Goal: Information Seeking & Learning: Learn about a topic

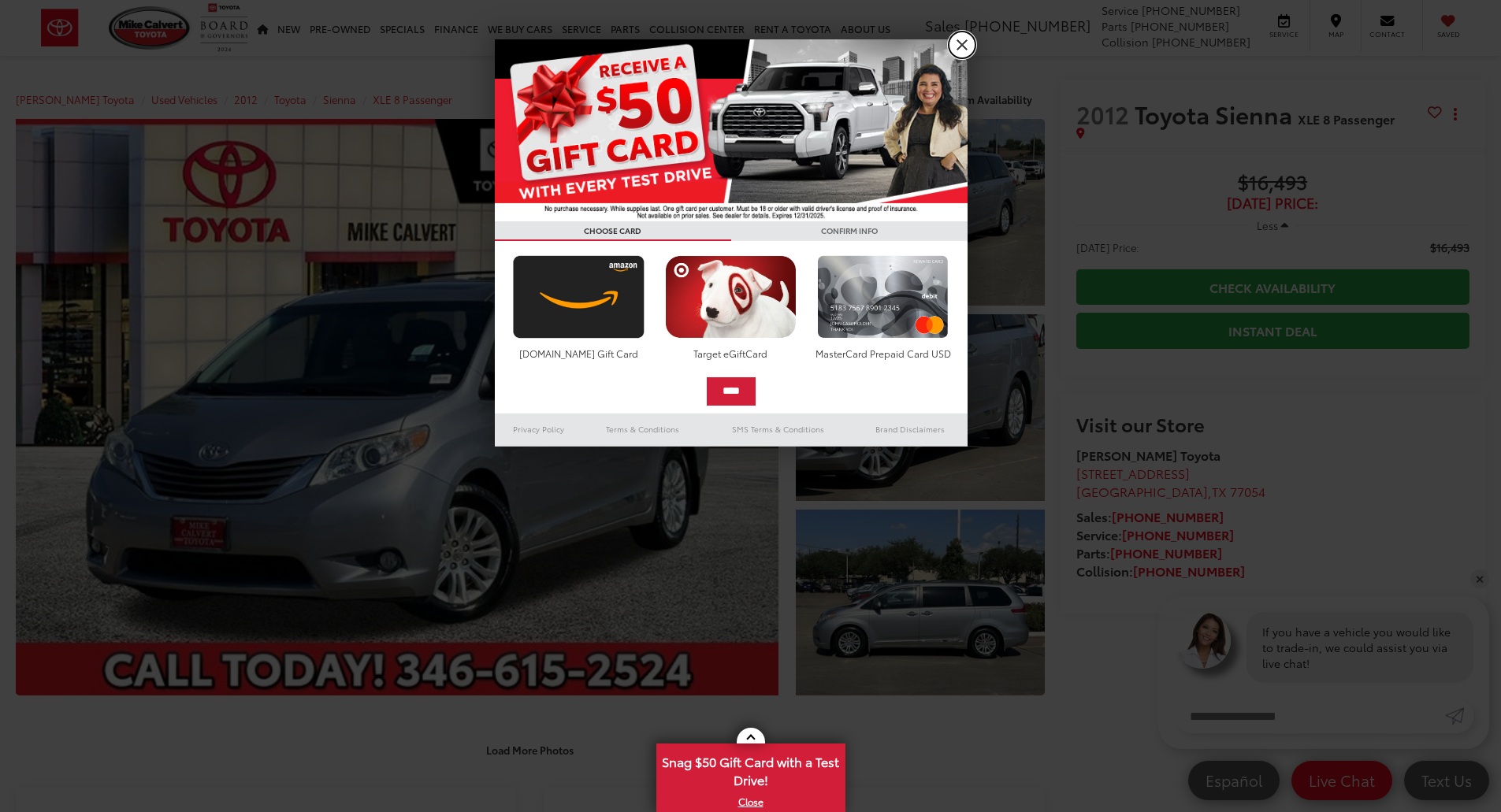
click at [954, 47] on link "X" at bounding box center [962, 45] width 27 height 27
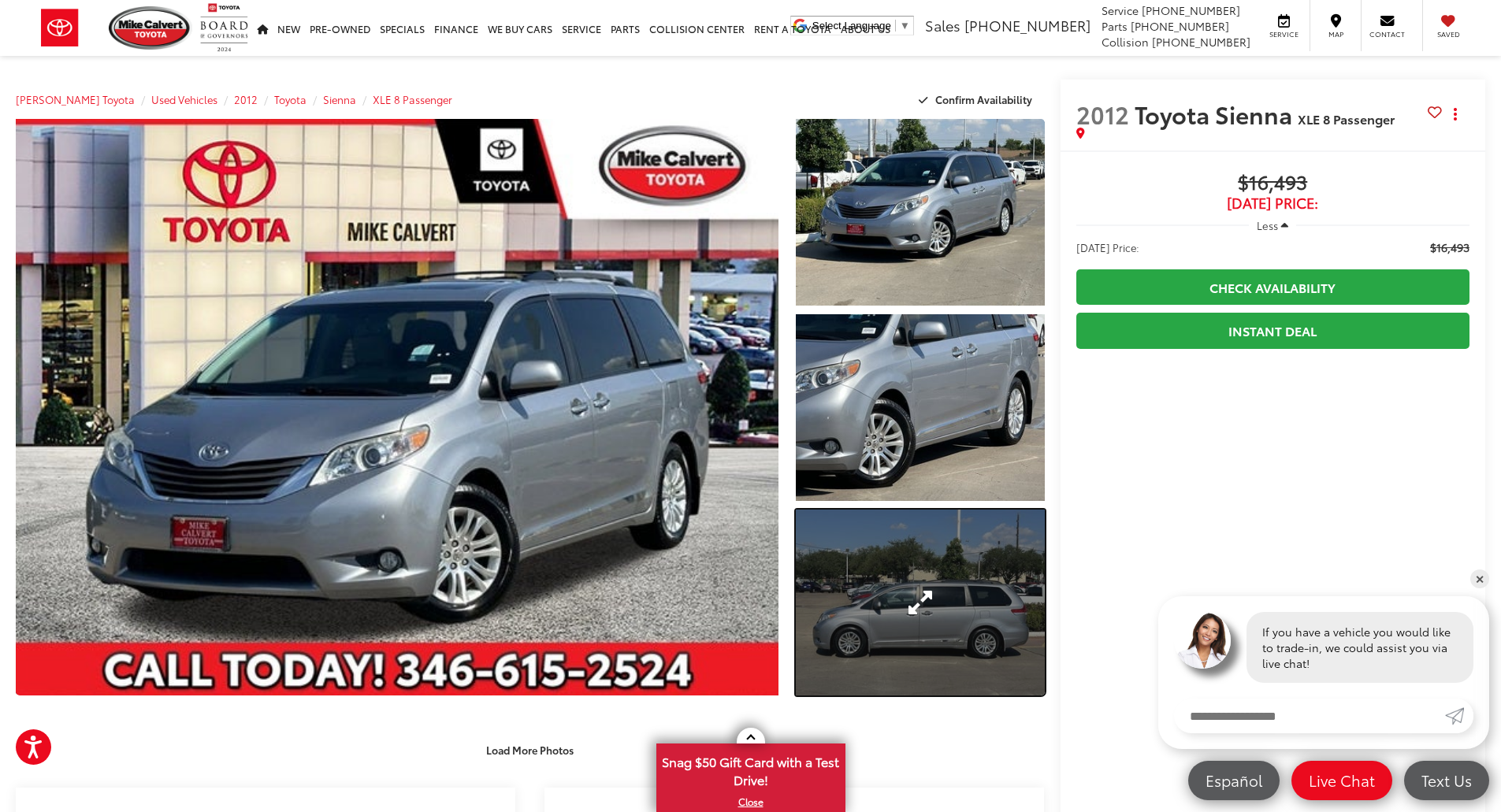
click at [926, 579] on link "Expand Photo 3" at bounding box center [921, 603] width 249 height 187
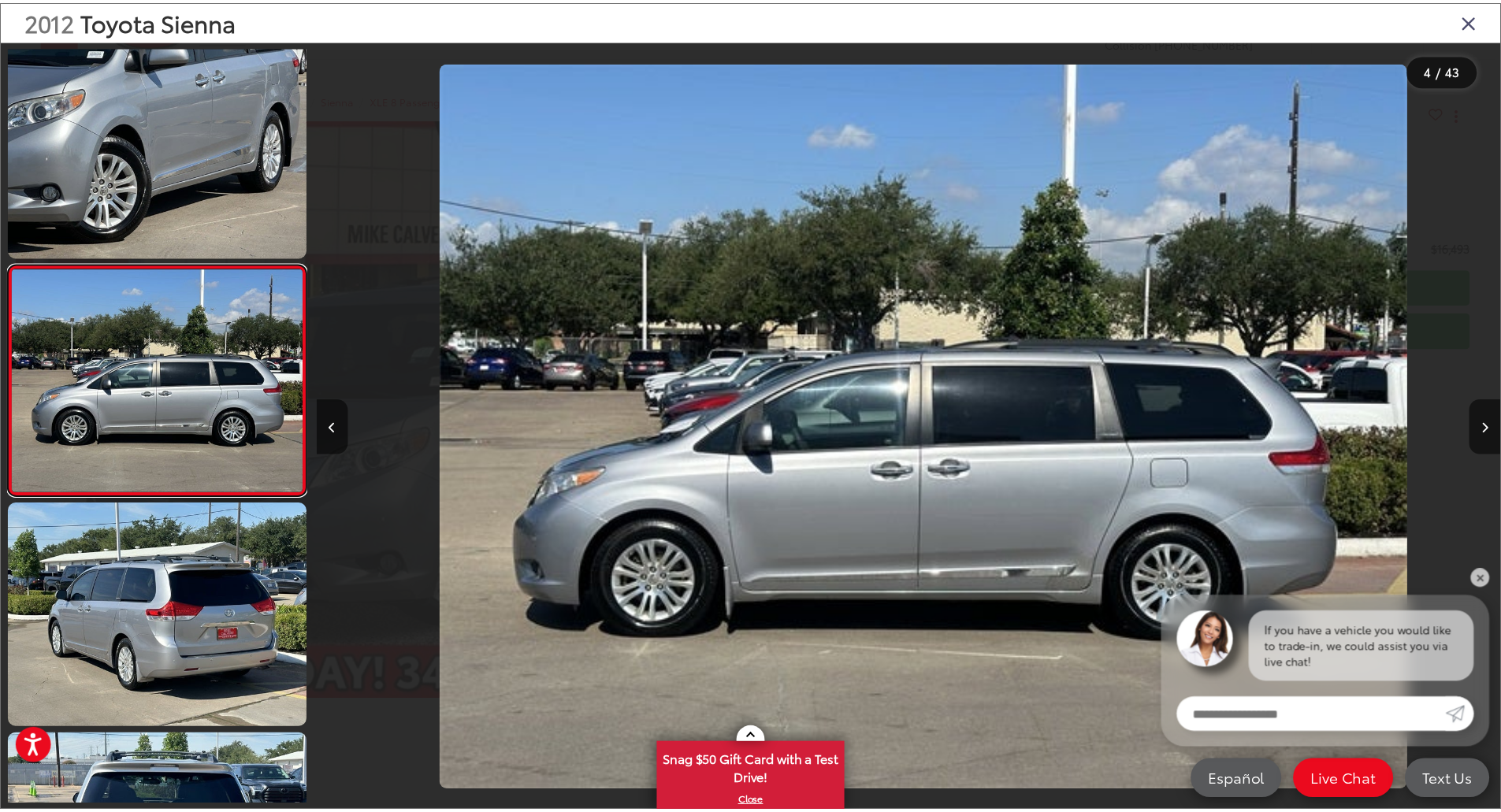
scroll to position [0, 3580]
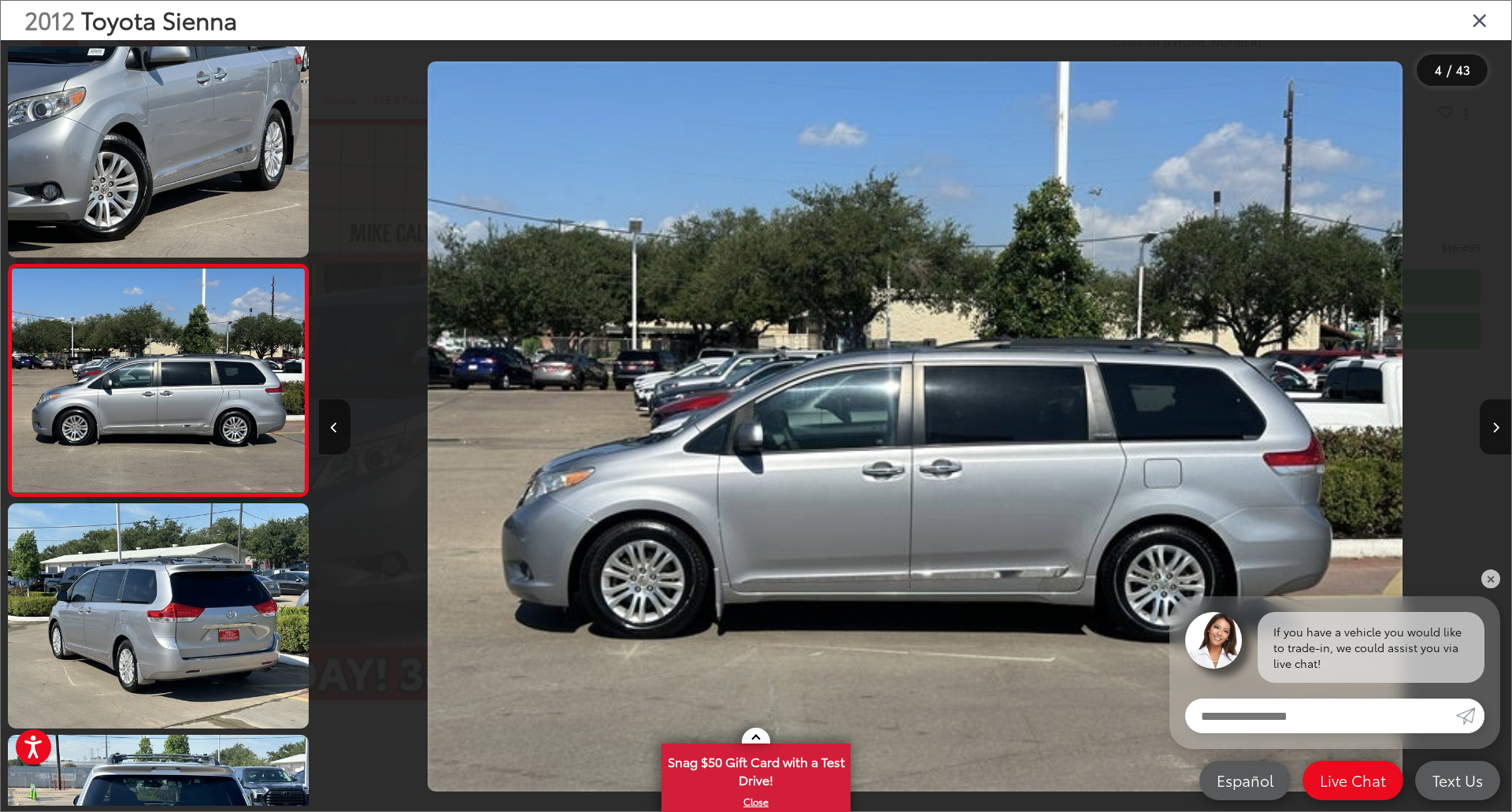
click at [1483, 28] on icon "Close gallery" at bounding box center [1480, 19] width 16 height 20
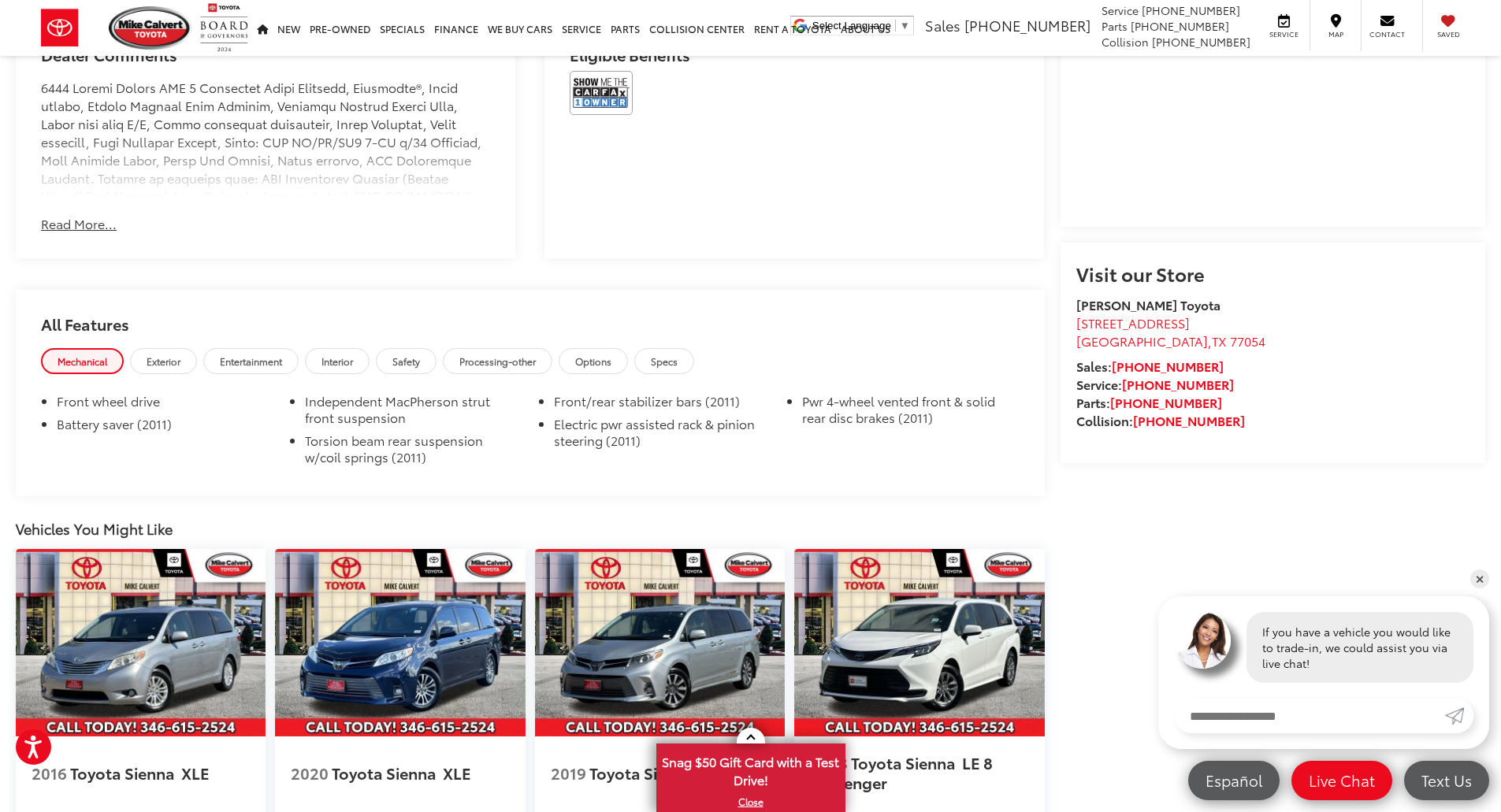
scroll to position [946, 0]
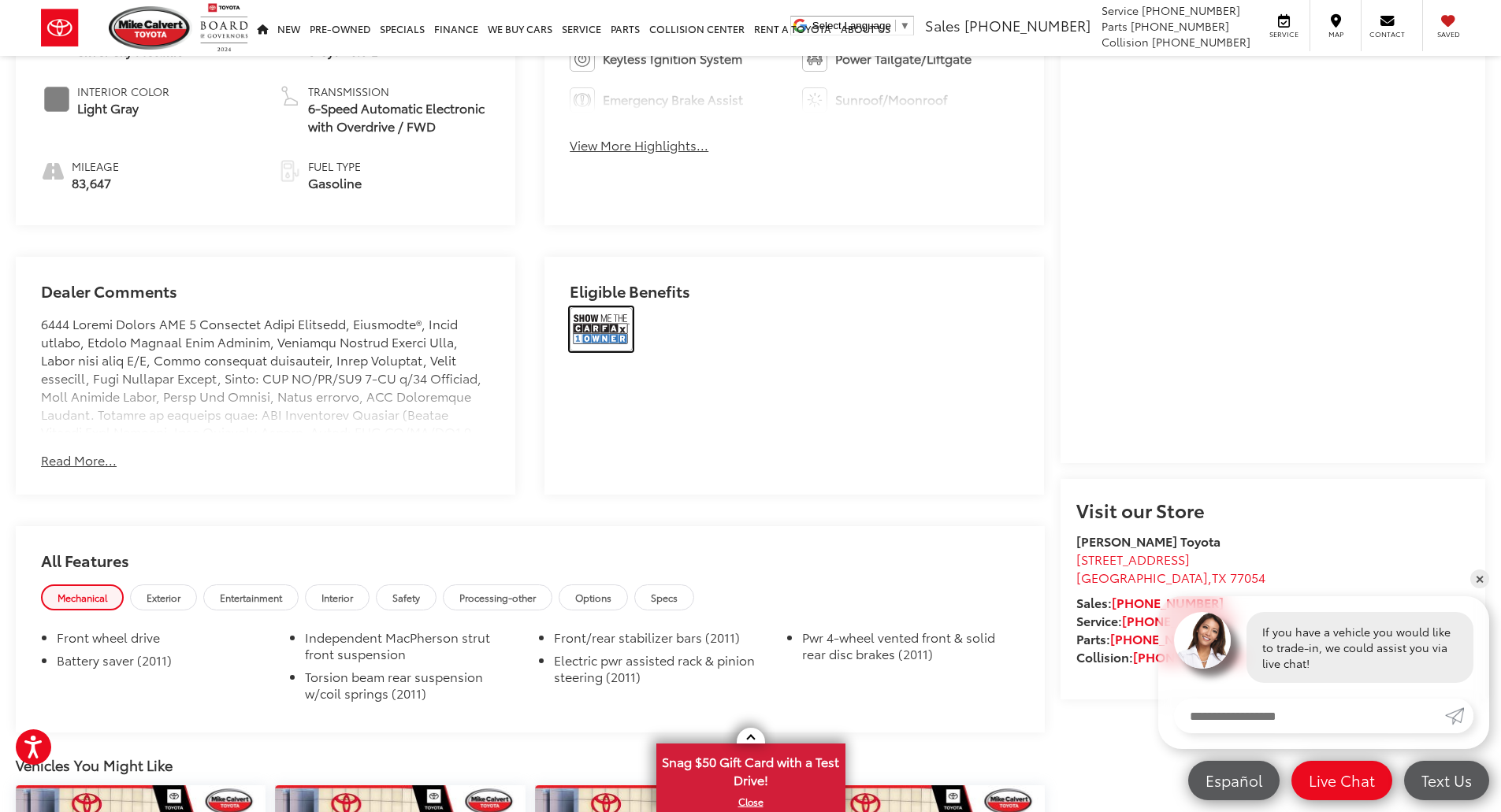
click at [625, 343] on img at bounding box center [601, 329] width 63 height 44
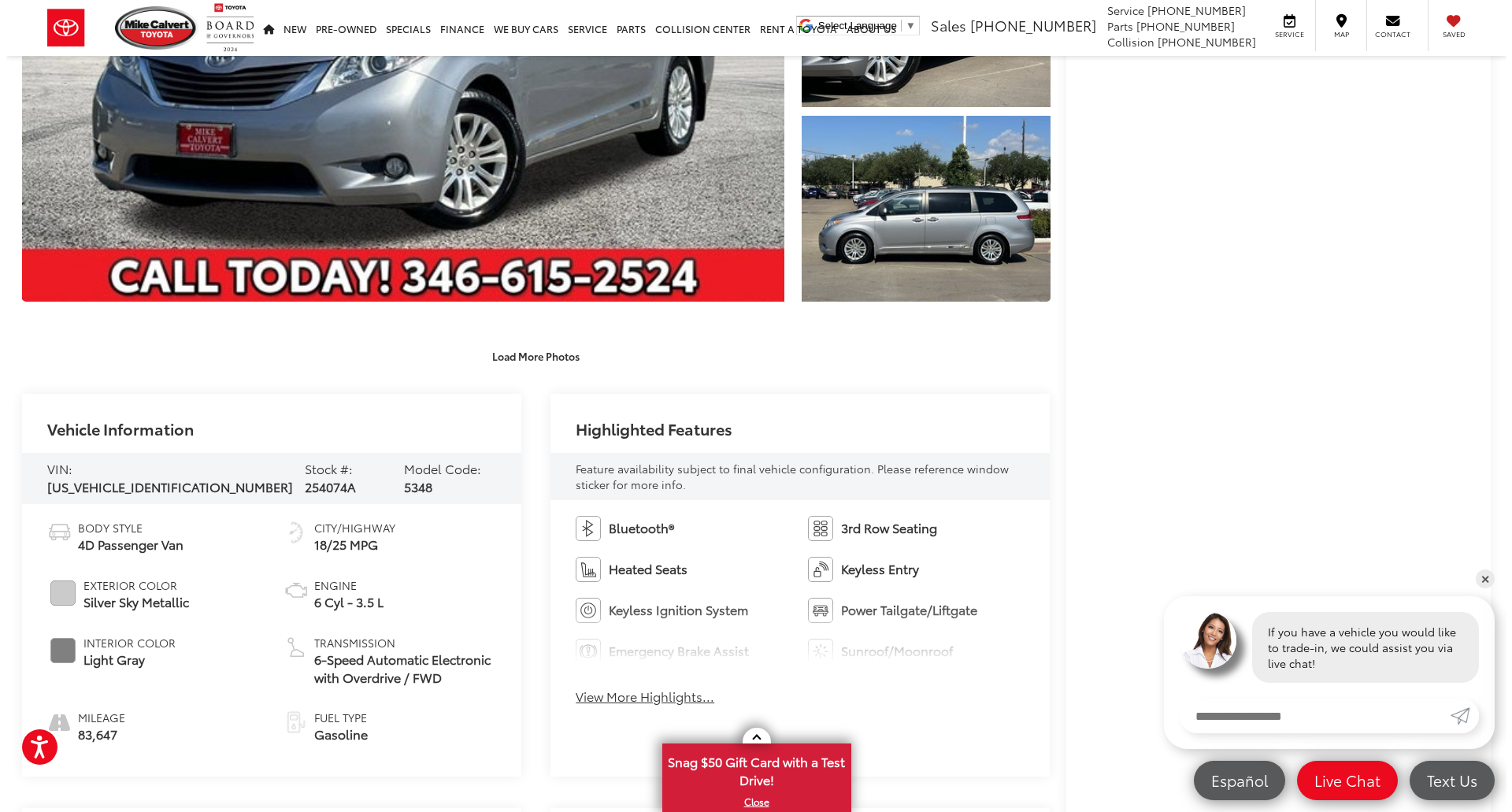
scroll to position [0, 0]
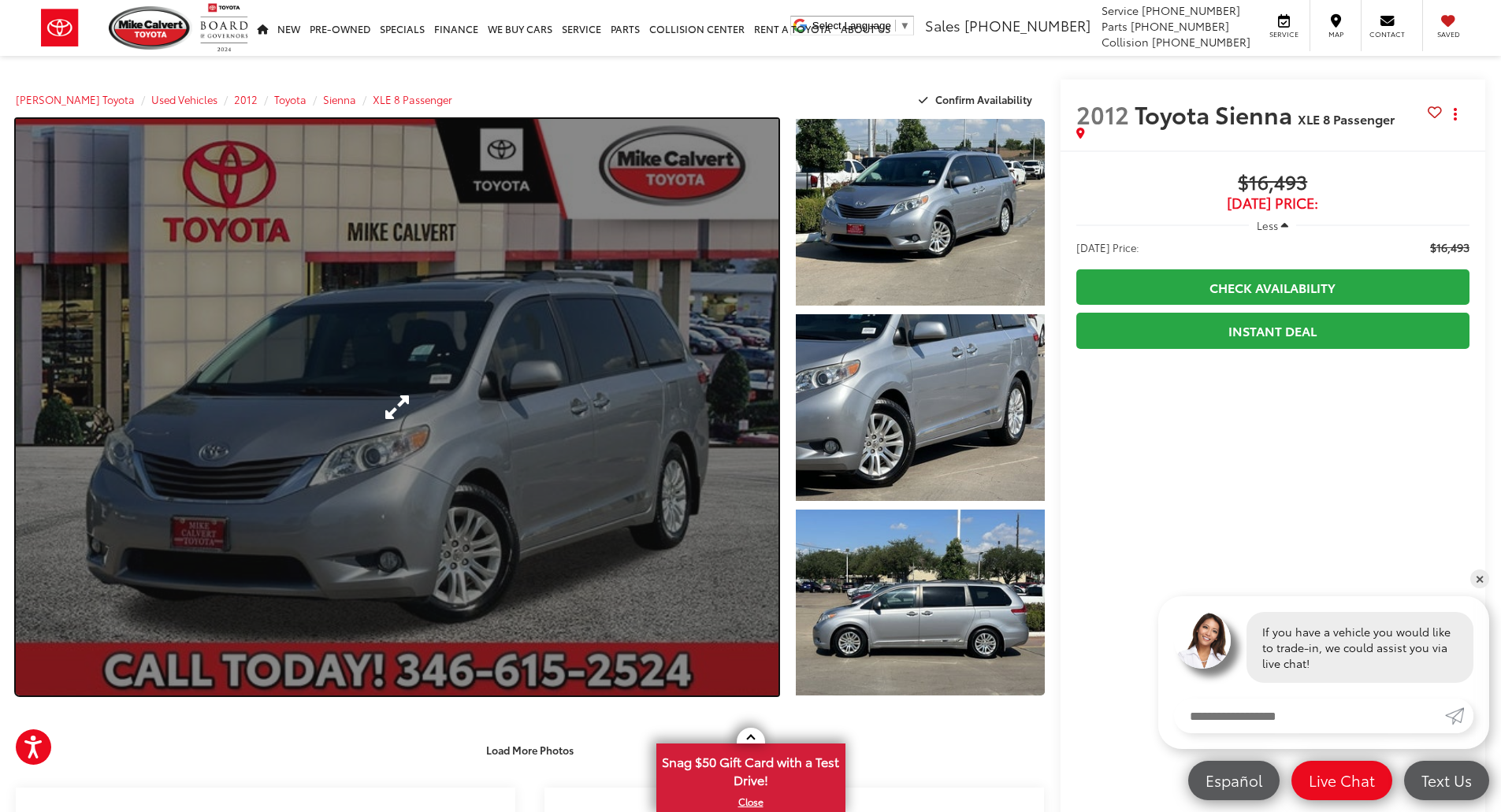
click at [648, 454] on link "Expand Photo 0" at bounding box center [397, 408] width 762 height 577
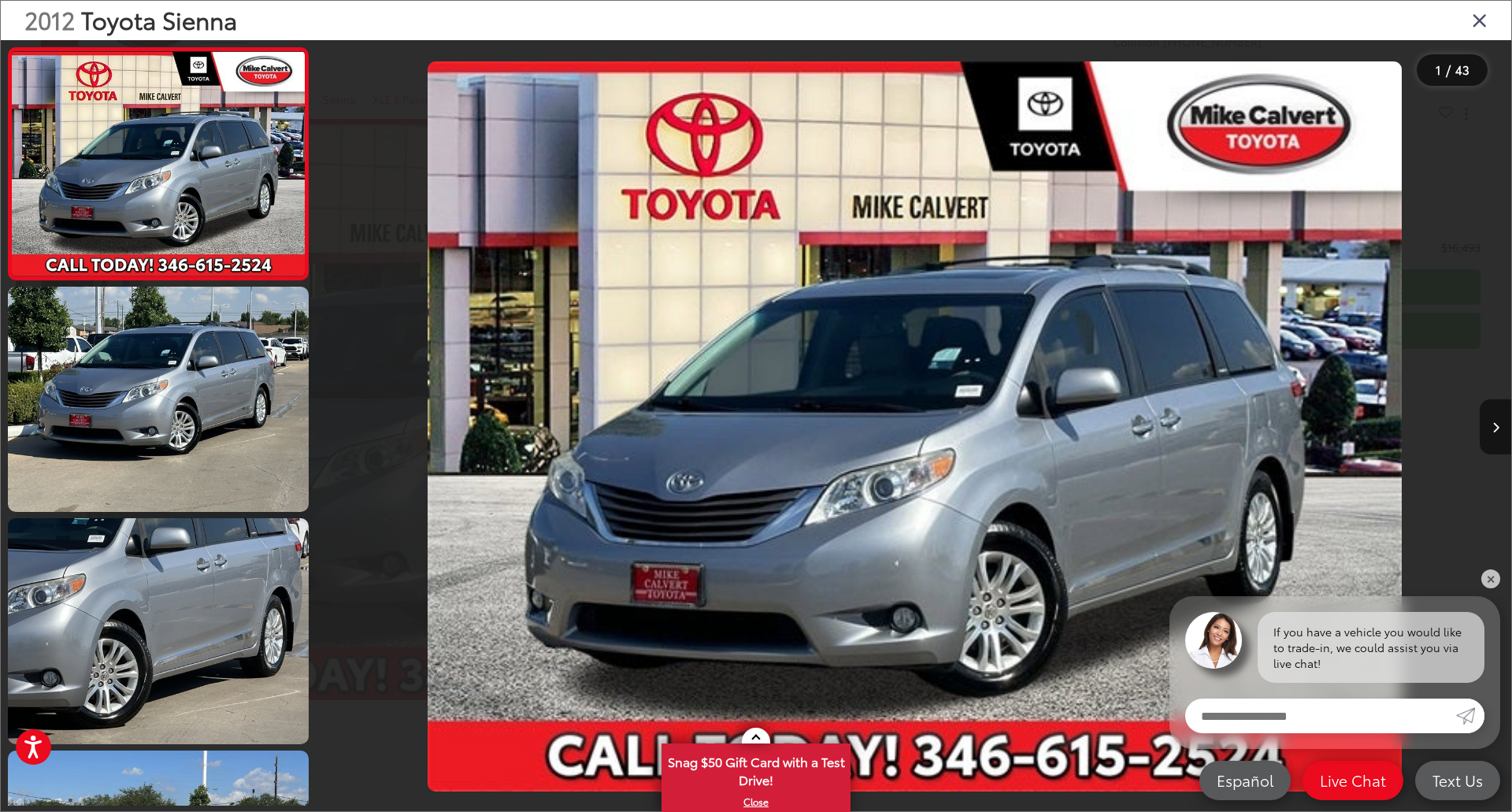
click at [1476, 429] on div at bounding box center [1361, 426] width 299 height 773
click at [1490, 427] on button "Next image" at bounding box center [1495, 426] width 31 height 55
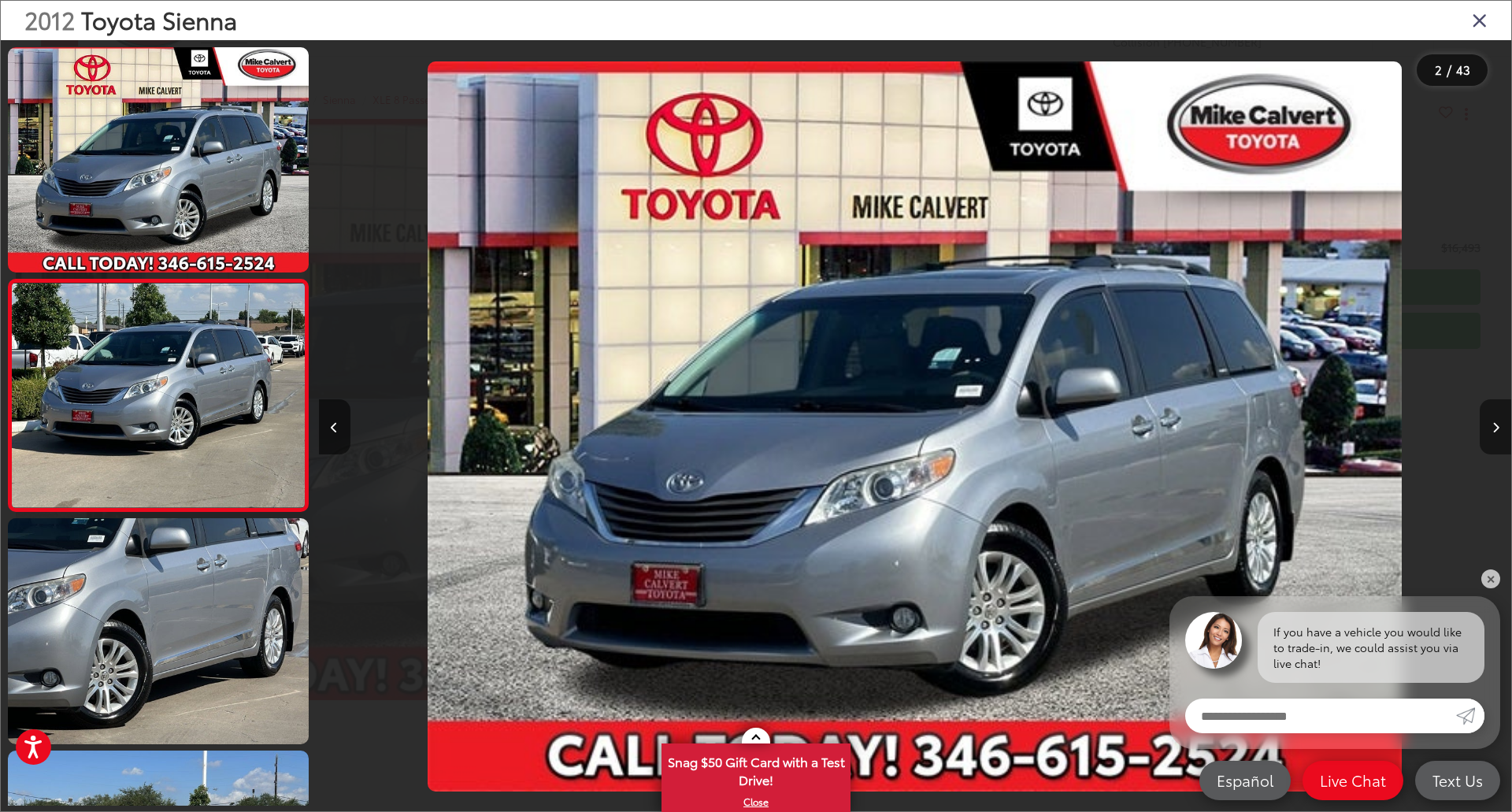
scroll to position [15, 0]
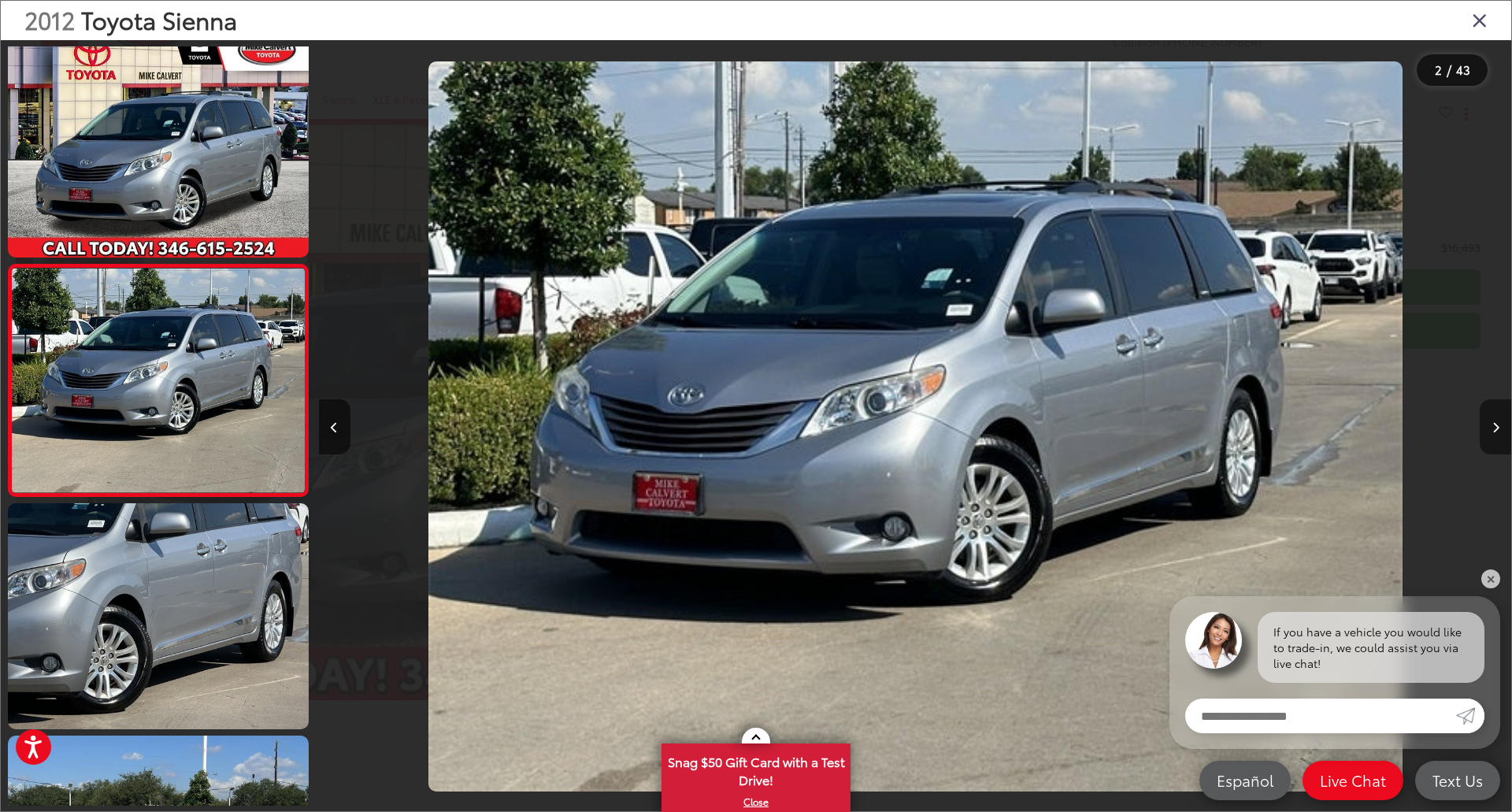
click at [1490, 427] on button "Next image" at bounding box center [1495, 426] width 31 height 55
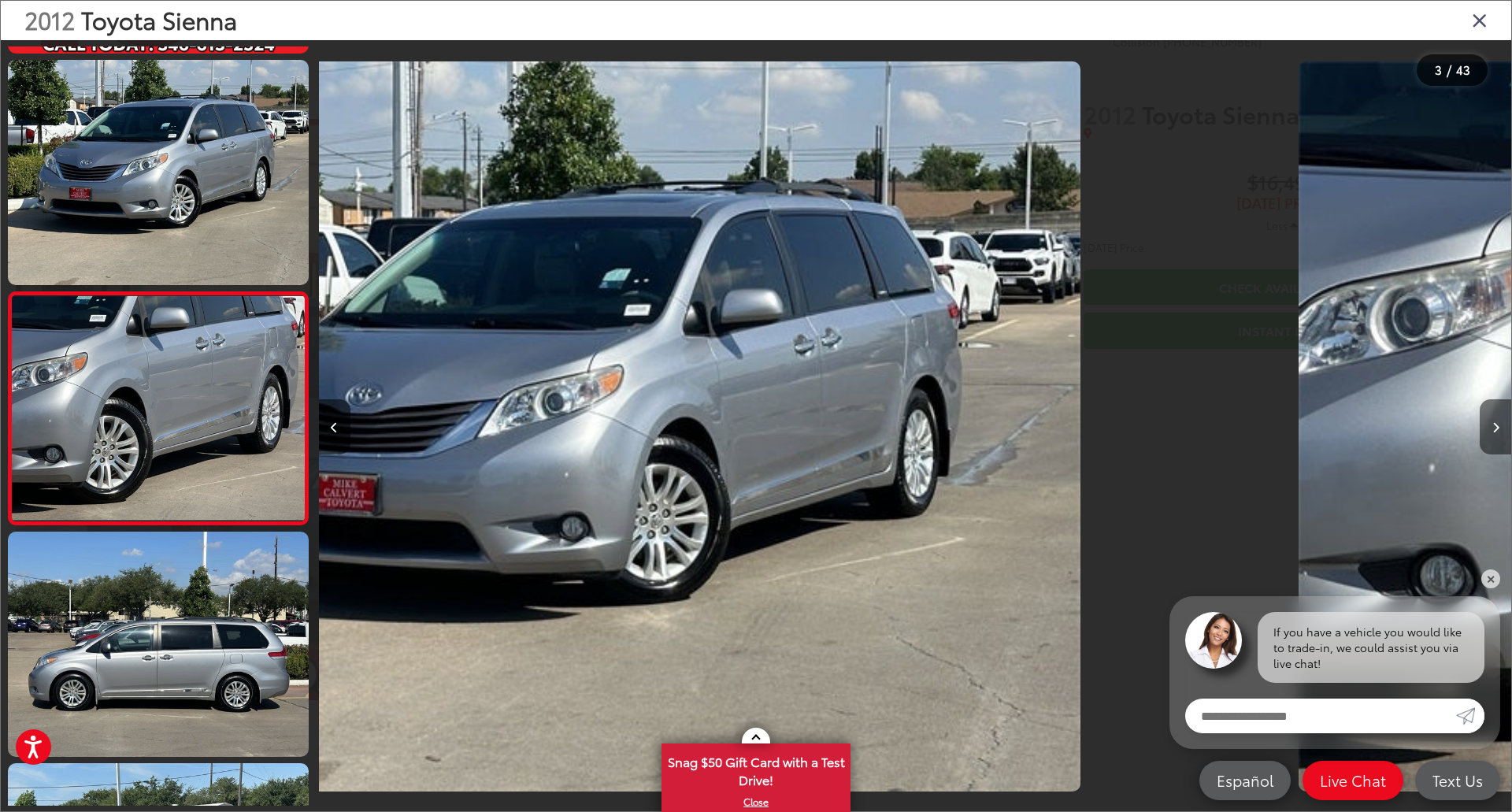
scroll to position [246, 0]
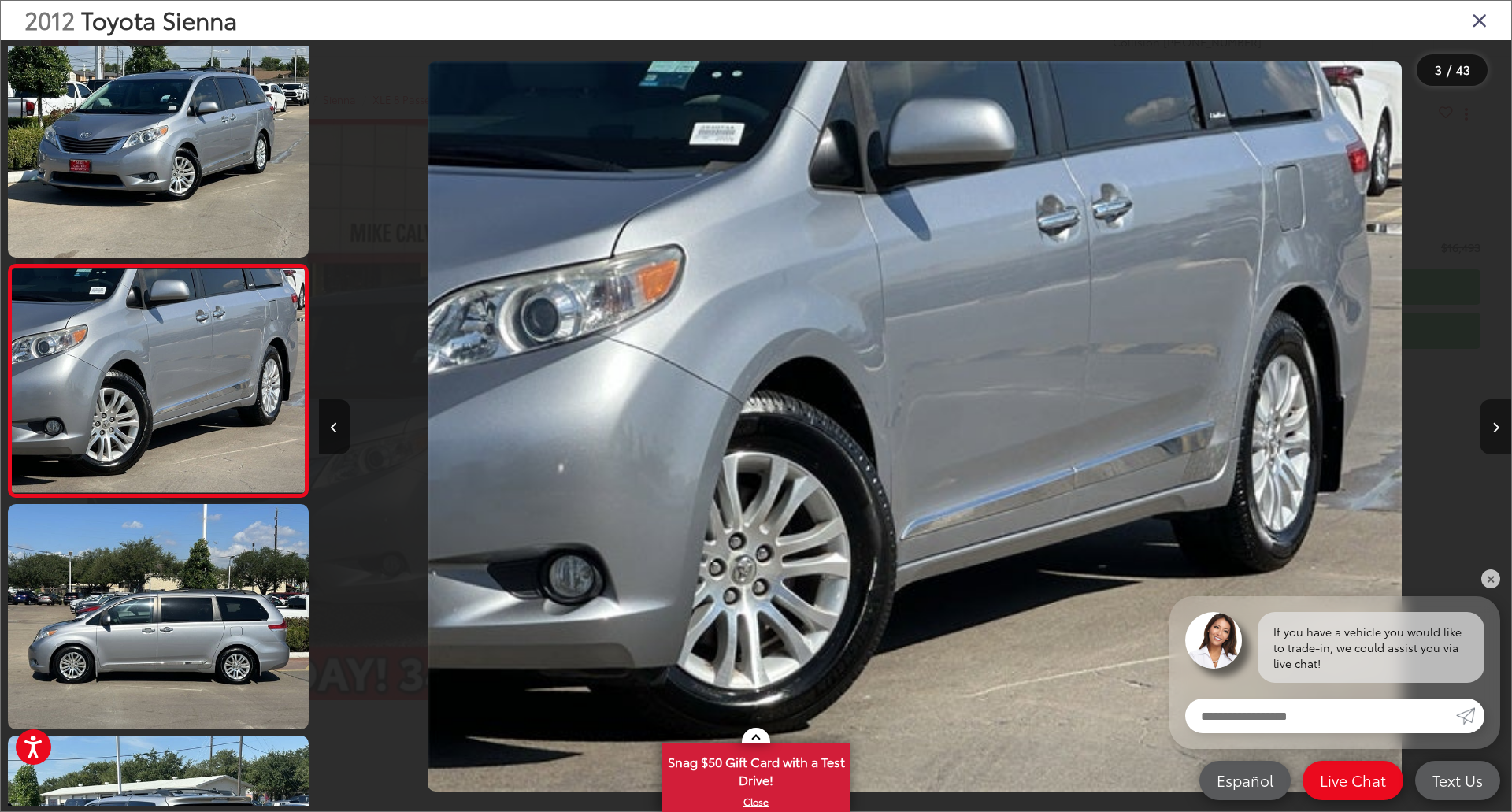
click at [1490, 427] on button "Next image" at bounding box center [1495, 426] width 31 height 55
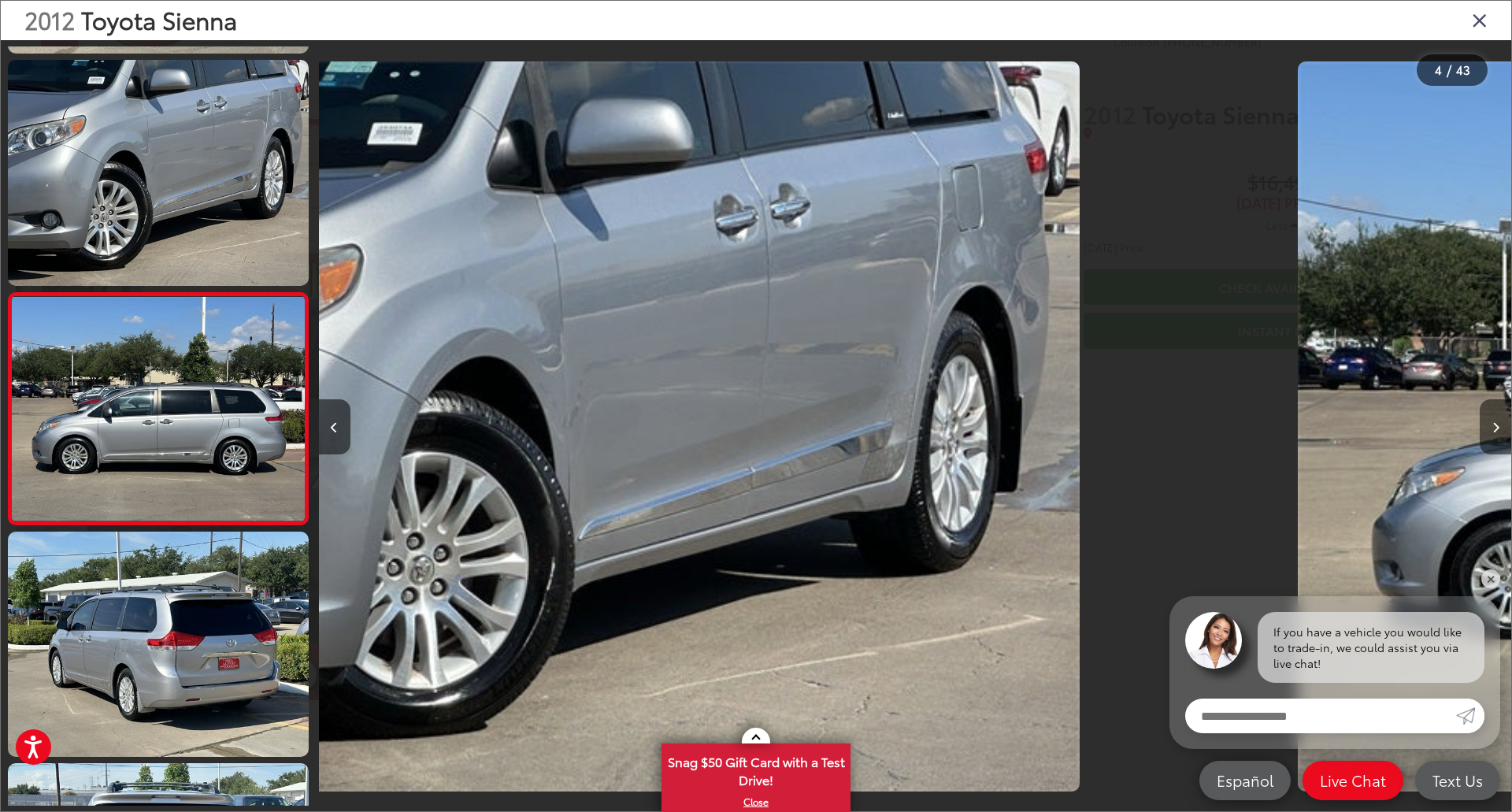
scroll to position [479, 0]
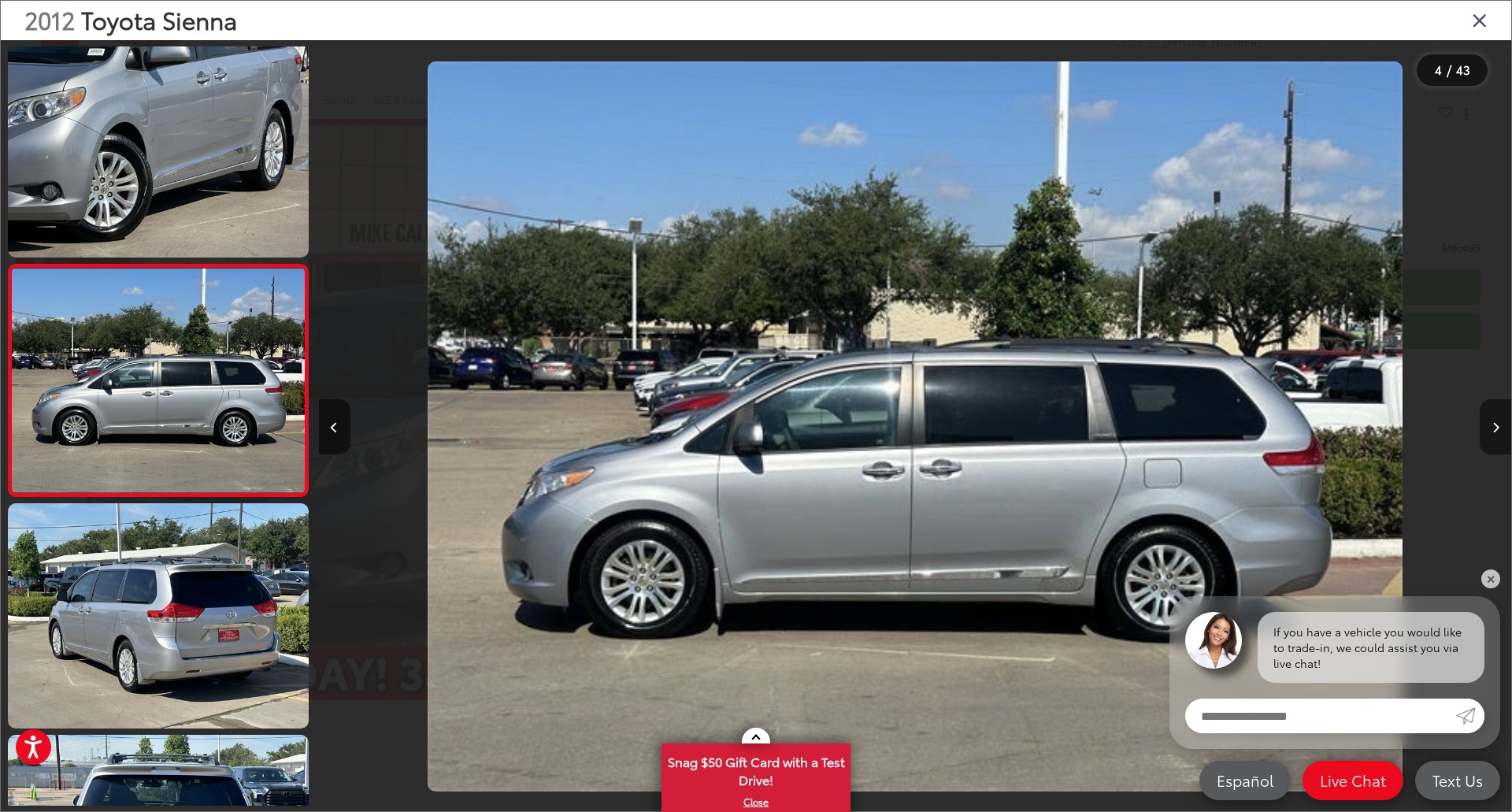
click at [1490, 427] on button "Next image" at bounding box center [1495, 426] width 31 height 55
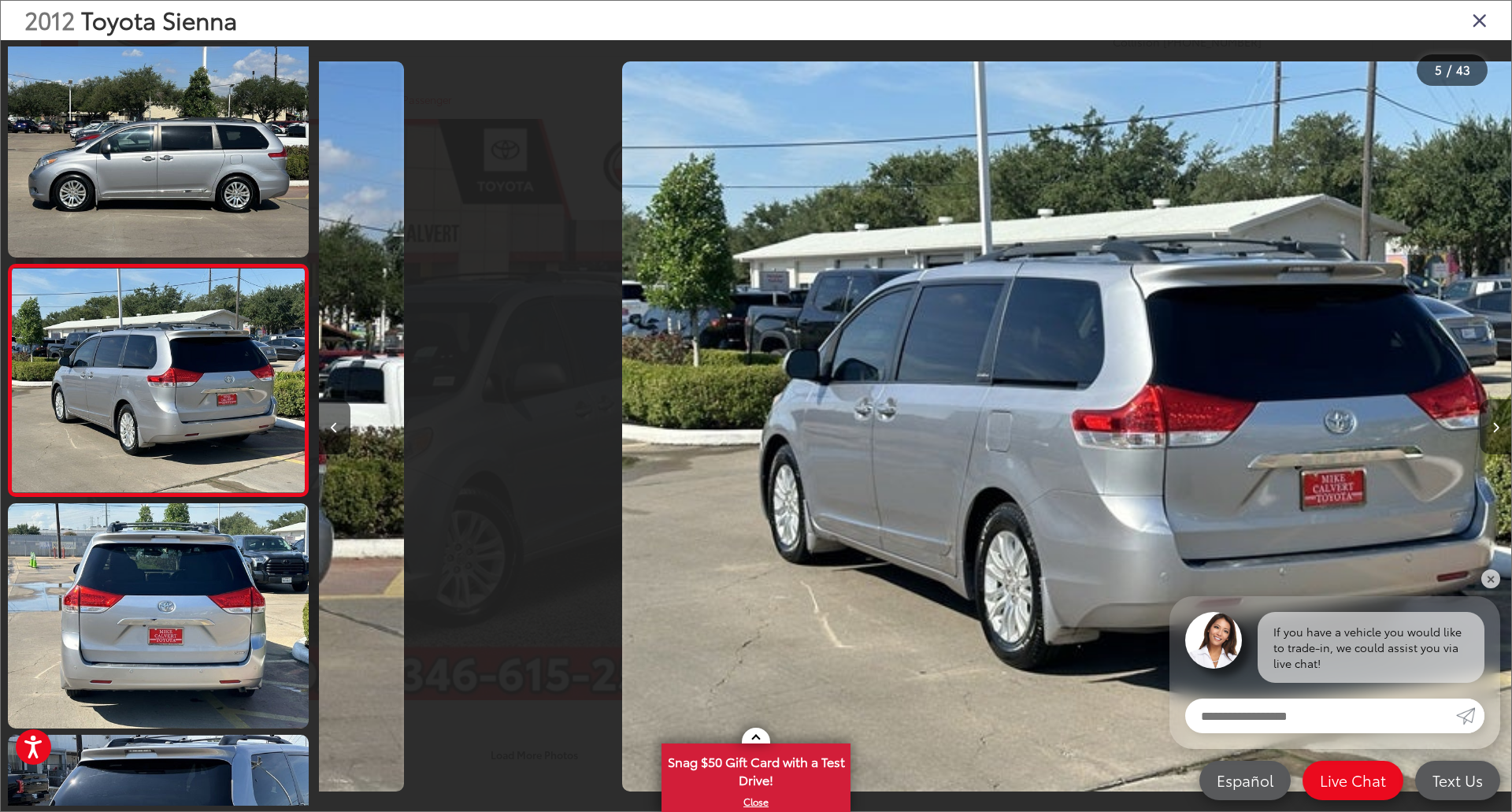
scroll to position [0, 4771]
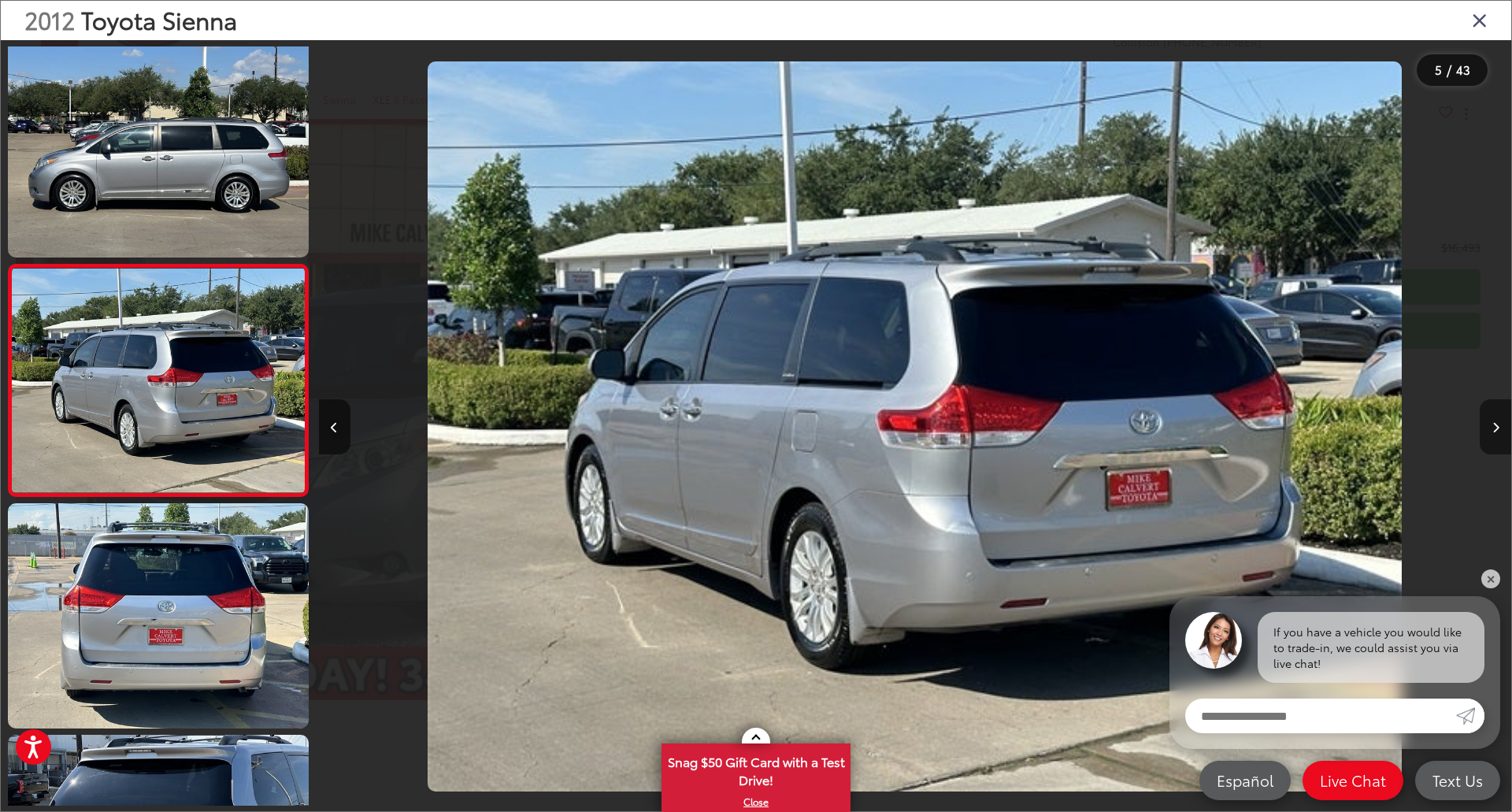
click at [1490, 427] on button "Next image" at bounding box center [1495, 426] width 31 height 55
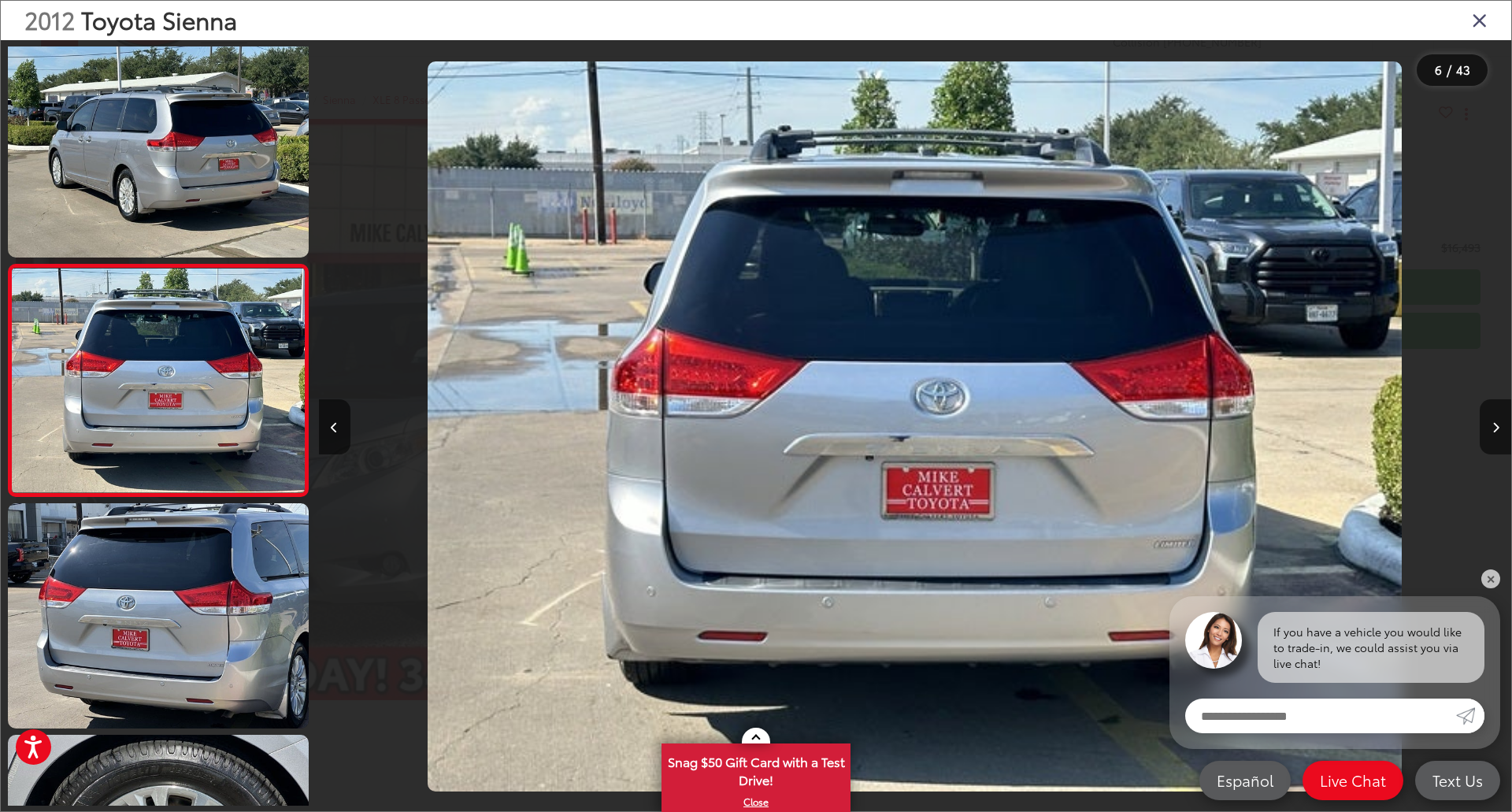
click at [1490, 23] on div "2012 Toyota Sienna" at bounding box center [756, 20] width 1510 height 40
click at [1482, 22] on icon "Close gallery" at bounding box center [1480, 19] width 16 height 20
